Goal: Task Accomplishment & Management: Manage account settings

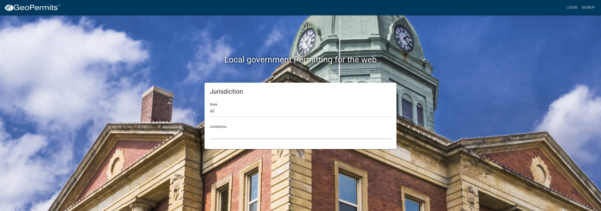
click at [224, 134] on select "[GEOGRAPHIC_DATA], [US_STATE] [GEOGRAPHIC_DATA], [US_STATE][PERSON_NAME][GEOGRA…" at bounding box center [300, 134] width 181 height 11
click at [220, 144] on div "Jurisdiction State All [US_STATE] [US_STATE] [US_STATE] [US_STATE] [US_STATE] […" at bounding box center [301, 116] width 192 height 67
click at [228, 110] on select "All [US_STATE] [US_STATE] [US_STATE] [US_STATE] [US_STATE] [US_STATE] [US_STATE…" at bounding box center [300, 111] width 181 height 11
select select "[US_STATE]"
click at [210, 106] on select "All [US_STATE] [US_STATE] [US_STATE] [US_STATE] [US_STATE] [US_STATE] [US_STATE…" at bounding box center [300, 111] width 181 height 11
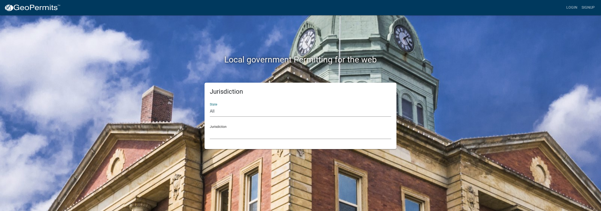
click at [224, 134] on select "City of [GEOGRAPHIC_DATA], [US_STATE] City of [GEOGRAPHIC_DATA], [US_STATE] Cit…" at bounding box center [300, 134] width 181 height 11
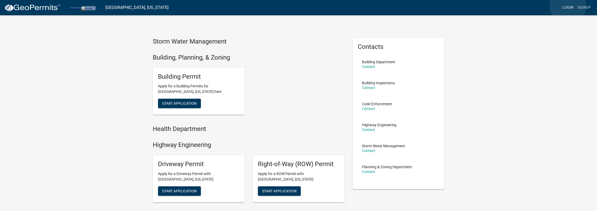
click at [568, 6] on link "Login" at bounding box center [568, 8] width 15 height 10
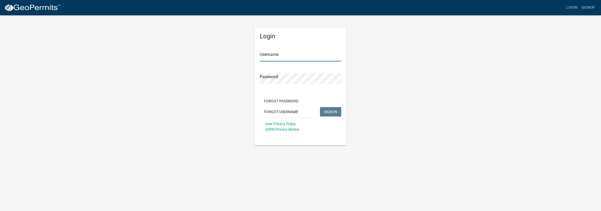
type input "gnobles"
click at [328, 114] on span "SIGN IN" at bounding box center [330, 112] width 13 height 4
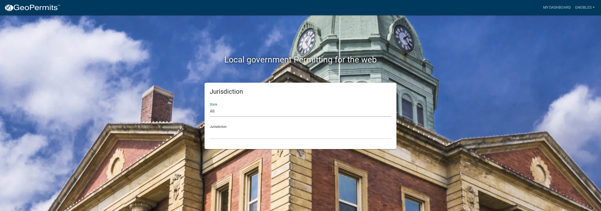
click at [273, 109] on select "All [US_STATE] [US_STATE] [US_STATE] [US_STATE] [US_STATE] [US_STATE] [US_STATE…" at bounding box center [300, 111] width 181 height 11
select select "[US_STATE]"
click at [210, 106] on select "All [US_STATE] [US_STATE] [US_STATE] [US_STATE] [US_STATE] [US_STATE] [US_STATE…" at bounding box center [300, 111] width 181 height 11
click at [254, 134] on select "City of [GEOGRAPHIC_DATA], [US_STATE] City of [GEOGRAPHIC_DATA], [US_STATE] Cit…" at bounding box center [300, 134] width 181 height 11
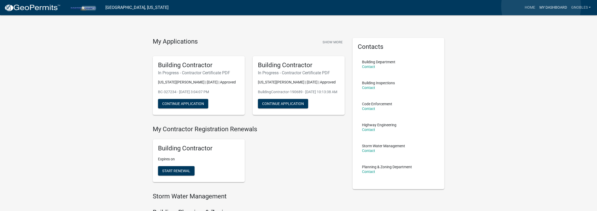
click at [541, 6] on link "My Dashboard" at bounding box center [553, 8] width 32 height 10
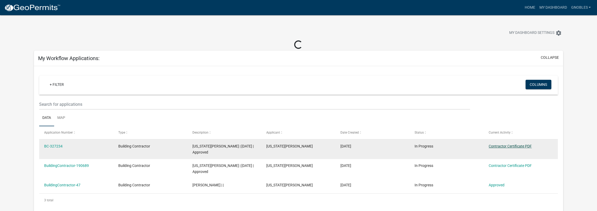
click at [496, 147] on link "Contractor Certificate PDF" at bounding box center [510, 146] width 43 height 4
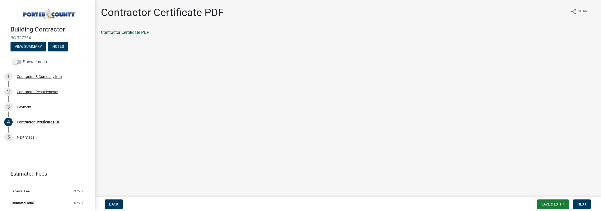
click at [144, 32] on link "Contractor Certificate PDF" at bounding box center [125, 32] width 48 height 5
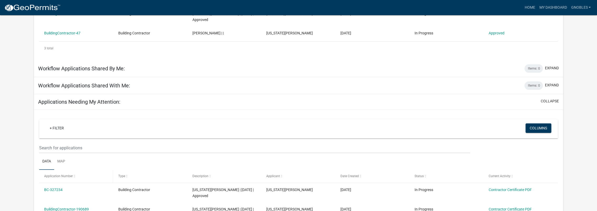
scroll to position [184, 0]
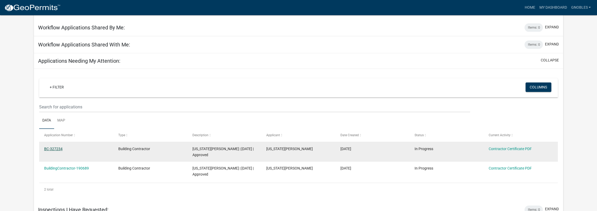
click at [51, 150] on link "BC-327234" at bounding box center [53, 149] width 18 height 4
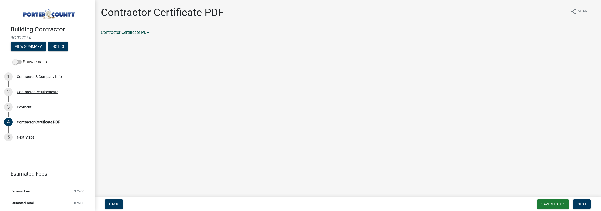
click at [134, 31] on link "Contractor Certificate PDF" at bounding box center [125, 32] width 48 height 5
click at [122, 205] on button "Back" at bounding box center [114, 204] width 18 height 9
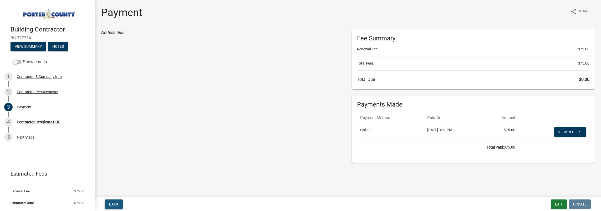
click at [122, 205] on button "Back" at bounding box center [114, 204] width 18 height 9
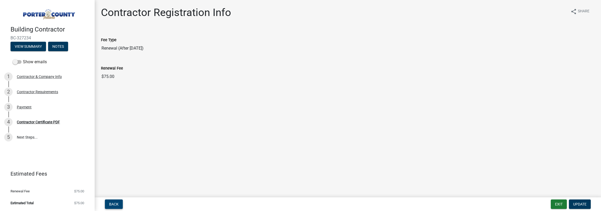
click at [122, 205] on button "Back" at bounding box center [114, 204] width 18 height 9
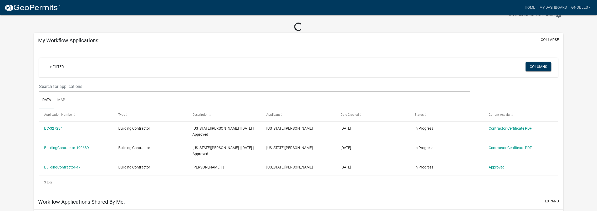
scroll to position [26, 0]
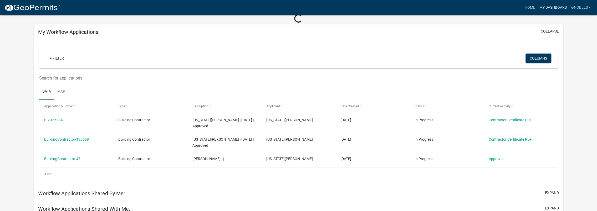
click at [548, 5] on link "My Dashboard" at bounding box center [553, 8] width 32 height 10
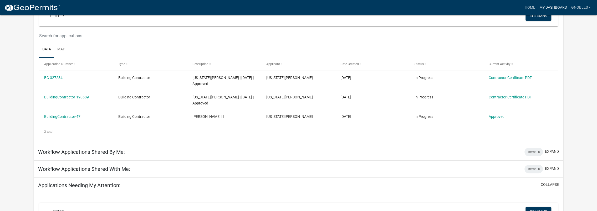
scroll to position [0, 0]
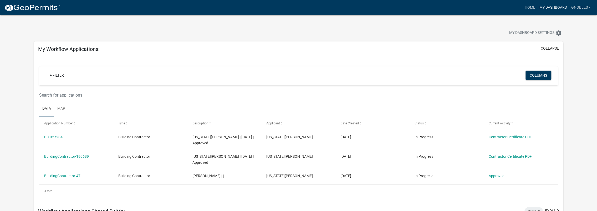
click at [551, 6] on link "My Dashboard" at bounding box center [553, 8] width 32 height 10
click at [533, 8] on link "Home" at bounding box center [530, 8] width 15 height 10
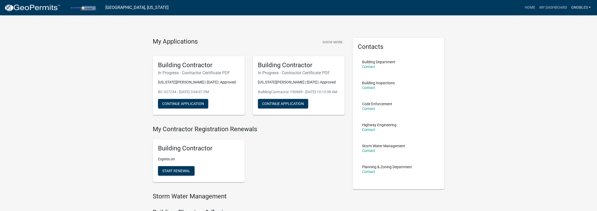
click at [574, 6] on link "gnobles" at bounding box center [581, 8] width 24 height 10
click at [565, 21] on link "Account" at bounding box center [570, 21] width 45 height 13
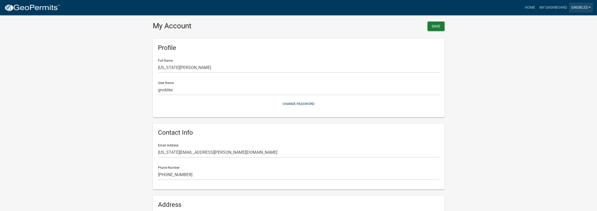
click at [575, 8] on link "gnobles" at bounding box center [581, 8] width 24 height 10
click at [571, 33] on link "Contractor Profile" at bounding box center [570, 34] width 45 height 13
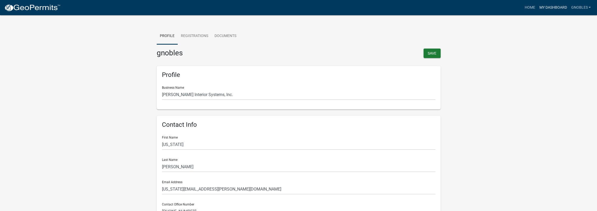
click at [542, 6] on link "My Dashboard" at bounding box center [553, 8] width 32 height 10
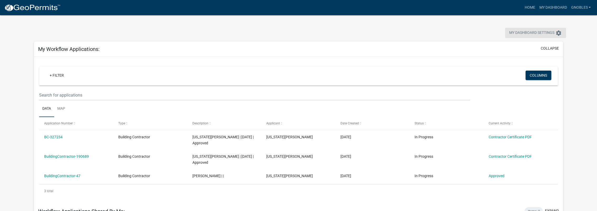
click at [518, 32] on span "My Dashboard Settings" at bounding box center [532, 33] width 45 height 6
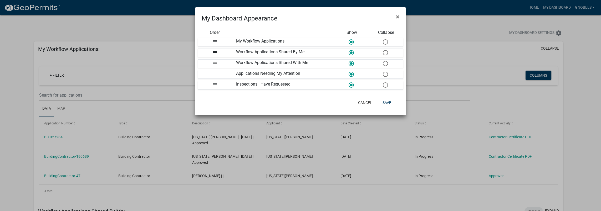
click at [8, 99] on ngb-modal-window "My Dashboard Appearance × Order Show Collapse drag_handle My Workflow Applicati…" at bounding box center [300, 105] width 601 height 211
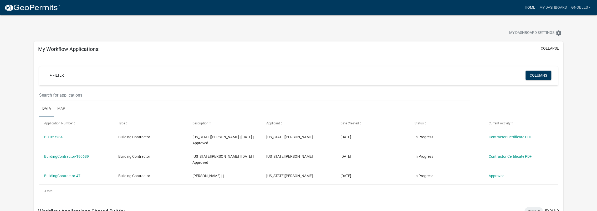
click at [528, 9] on link "Home" at bounding box center [530, 8] width 15 height 10
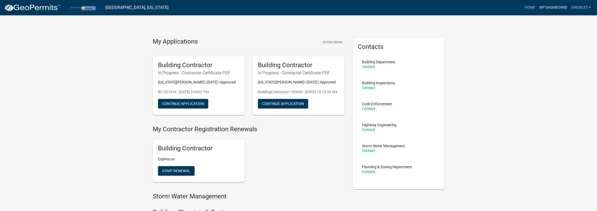
click at [542, 6] on link "My Dashboard" at bounding box center [553, 8] width 32 height 10
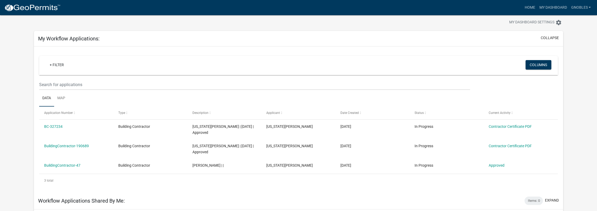
scroll to position [7, 0]
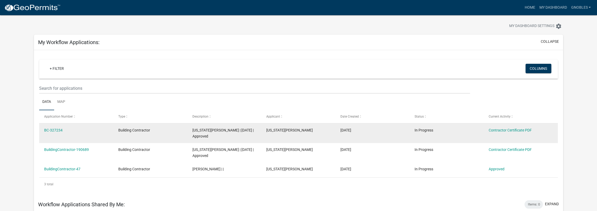
click at [87, 133] on div "BC-327234" at bounding box center [76, 131] width 64 height 6
click at [60, 130] on link "BC-327234" at bounding box center [53, 130] width 18 height 4
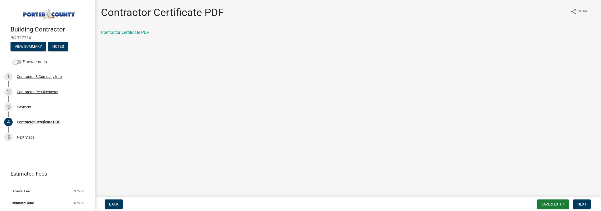
click at [153, 124] on main "Contractor Certificate PDF share Share Contractor Certificate PDF" at bounding box center [348, 98] width 507 height 196
click at [113, 211] on nav "Back Save & Exit Save Save & Exit Next" at bounding box center [348, 205] width 507 height 14
click at [115, 207] on button "Back" at bounding box center [114, 204] width 18 height 9
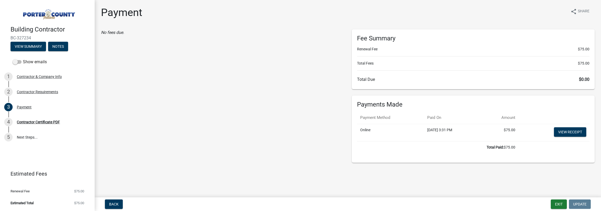
click at [158, 58] on div "No fees due." at bounding box center [222, 96] width 251 height 134
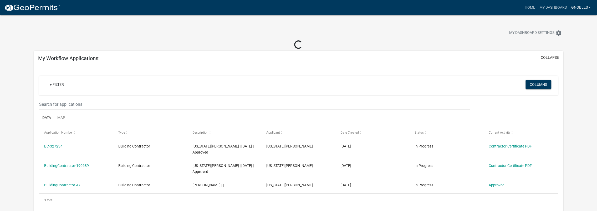
click at [592, 11] on link "gnobles" at bounding box center [581, 8] width 24 height 10
click at [574, 34] on link "Contractor Profile" at bounding box center [570, 34] width 45 height 13
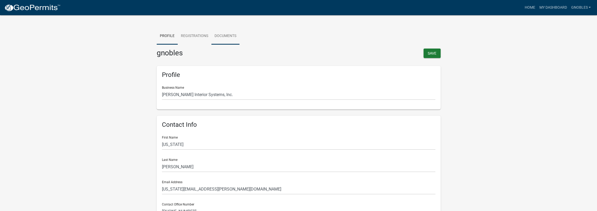
click at [231, 33] on link "Documents" at bounding box center [225, 36] width 28 height 17
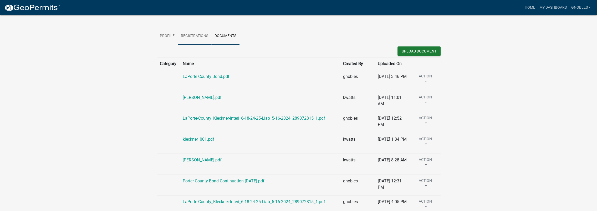
drag, startPoint x: 188, startPoint y: 36, endPoint x: 180, endPoint y: 36, distance: 7.4
click at [188, 36] on link "Registrations" at bounding box center [195, 36] width 34 height 17
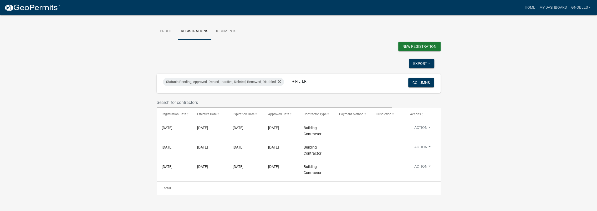
scroll to position [6, 0]
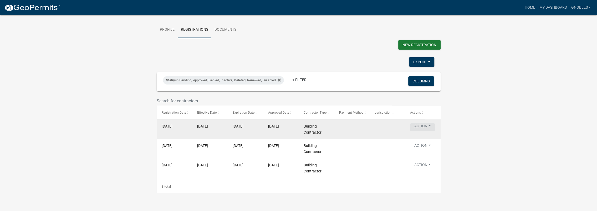
click at [420, 127] on button "Action" at bounding box center [422, 128] width 25 height 8
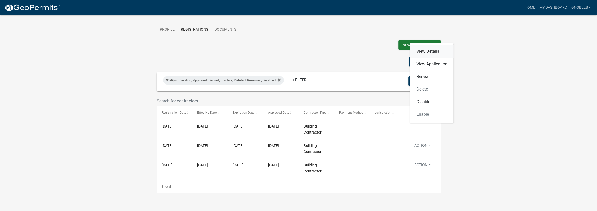
click at [430, 53] on link "View Details" at bounding box center [432, 51] width 44 height 13
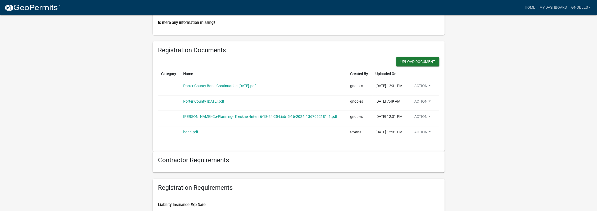
scroll to position [322, 0]
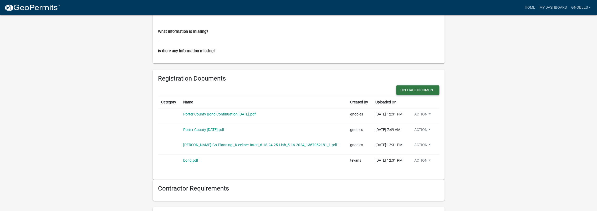
click at [412, 93] on button "Upload Document" at bounding box center [417, 89] width 43 height 9
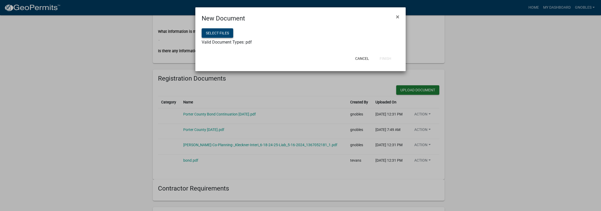
click at [224, 33] on button "Select files" at bounding box center [218, 32] width 32 height 9
click at [218, 30] on button "Select files" at bounding box center [218, 32] width 32 height 9
click at [384, 58] on button "Finish" at bounding box center [386, 58] width 20 height 9
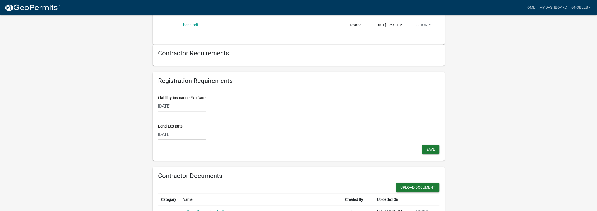
scroll to position [473, 0]
click at [431, 144] on button "Save" at bounding box center [430, 148] width 17 height 9
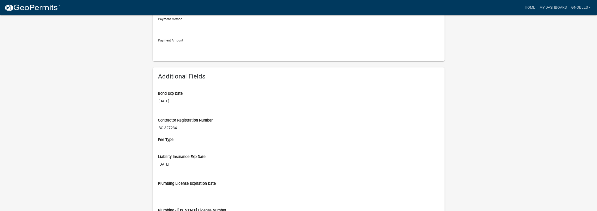
scroll to position [0, 0]
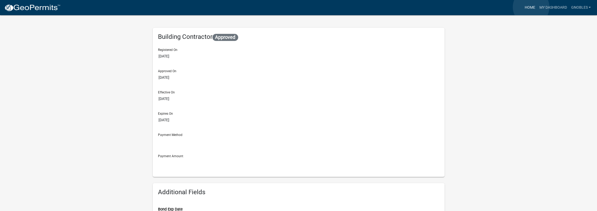
click at [531, 7] on link "Home" at bounding box center [530, 8] width 15 height 10
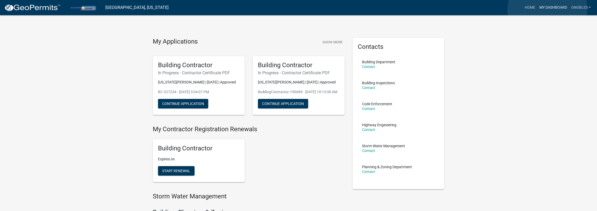
click at [548, 9] on link "My Dashboard" at bounding box center [553, 8] width 32 height 10
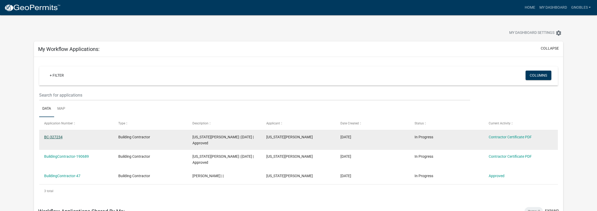
click at [56, 137] on link "BC-327234" at bounding box center [53, 137] width 18 height 4
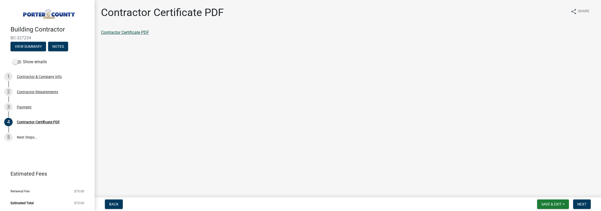
click at [129, 33] on link "Contractor Certificate PDF" at bounding box center [125, 32] width 48 height 5
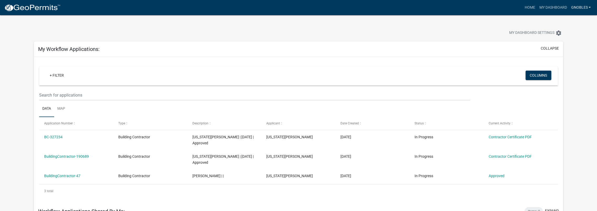
click at [581, 9] on link "gnobles" at bounding box center [581, 8] width 24 height 10
click at [451, 33] on div "My Dashboard Settings settings" at bounding box center [456, 34] width 224 height 12
